Goal: Navigation & Orientation: Find specific page/section

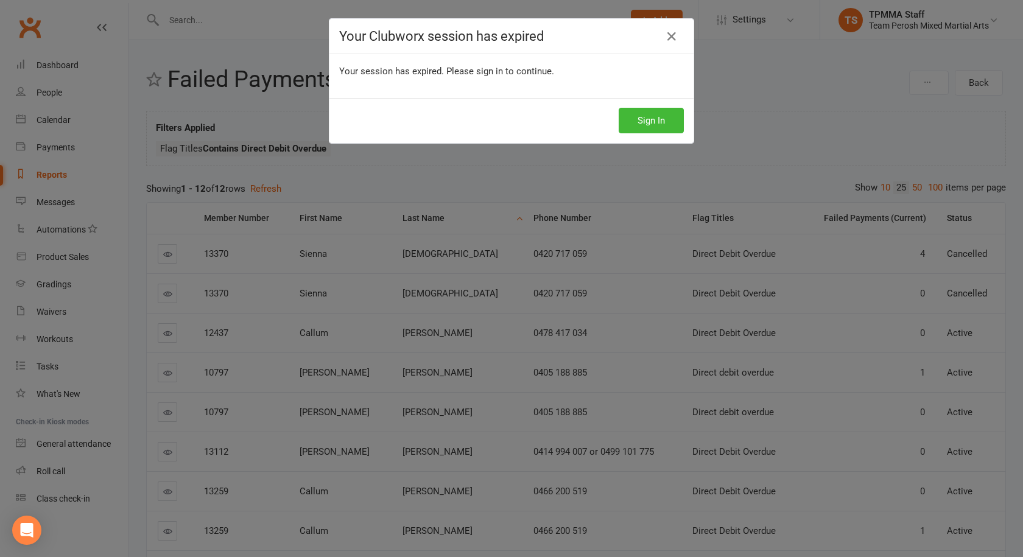
click at [671, 35] on icon at bounding box center [672, 36] width 15 height 15
click at [666, 30] on icon at bounding box center [672, 36] width 15 height 15
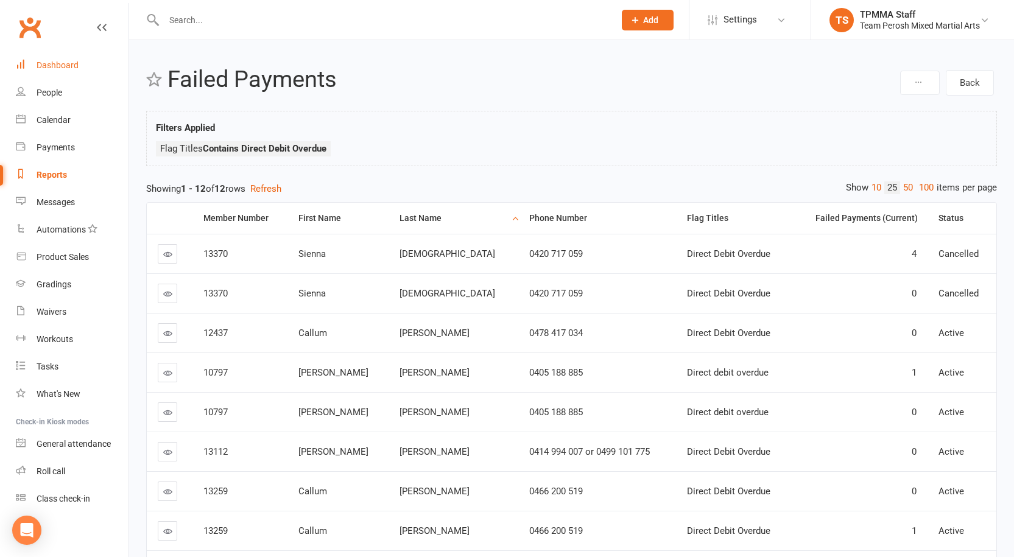
click at [66, 70] on div "Dashboard" at bounding box center [58, 65] width 42 height 10
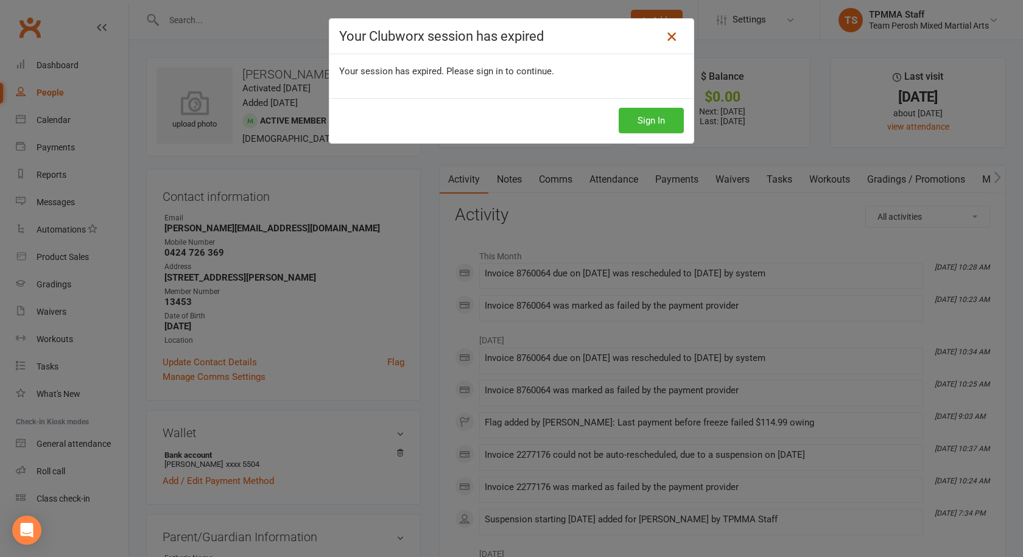
click at [665, 34] on icon at bounding box center [672, 36] width 15 height 15
